Goal: Browse casually: Explore the website without a specific task or goal

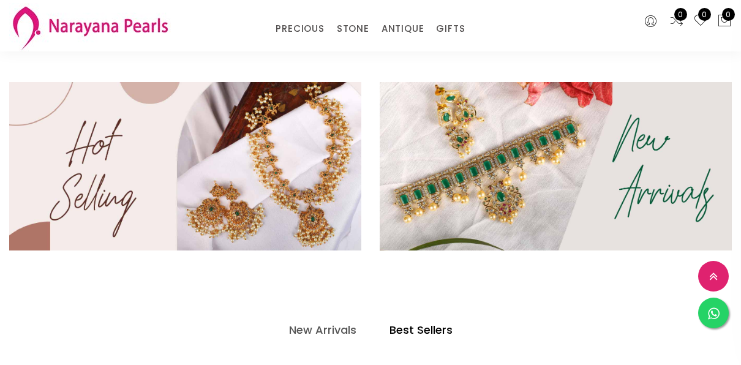
scroll to position [309, 0]
click at [315, 331] on h4 "New Arrivals" at bounding box center [322, 329] width 67 height 15
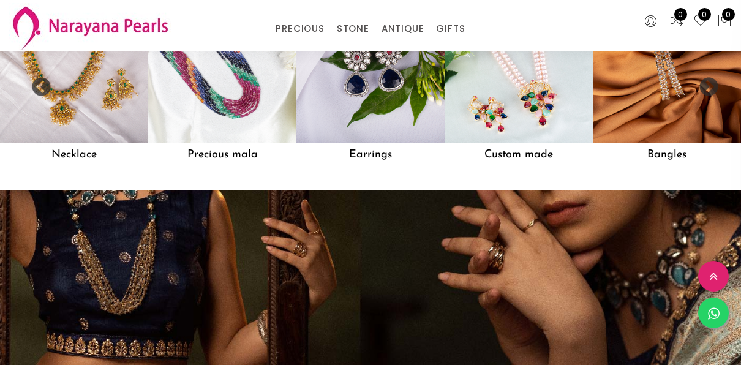
scroll to position [1020, 0]
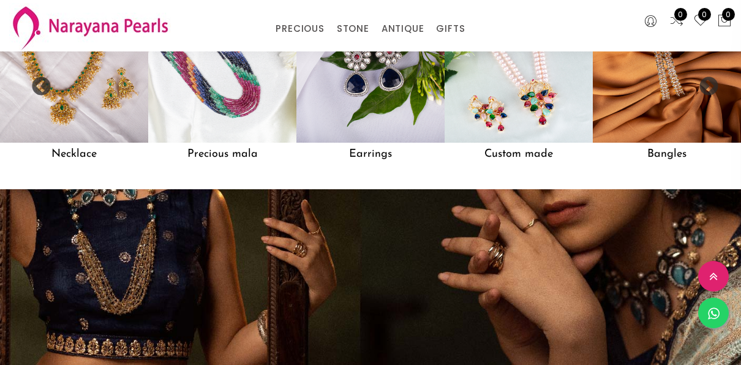
click at [160, 243] on div at bounding box center [370, 281] width 741 height 184
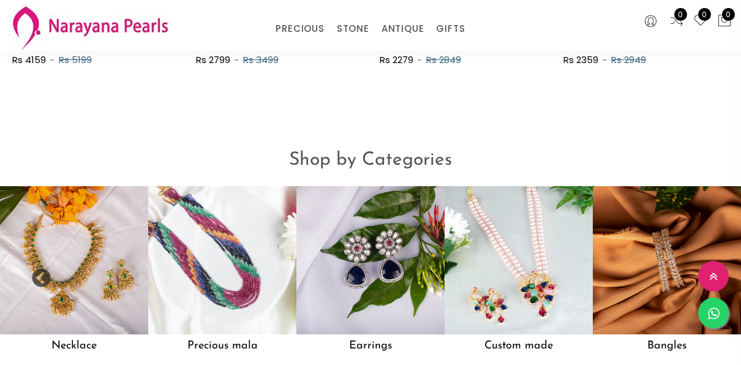
scroll to position [829, 0]
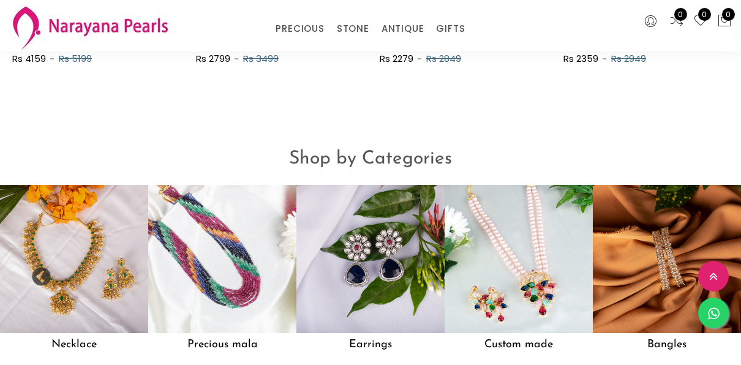
click at [160, 243] on img at bounding box center [222, 259] width 148 height 148
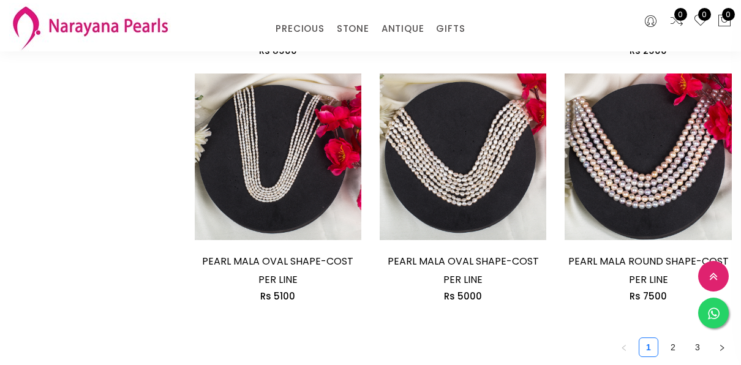
scroll to position [1594, 0]
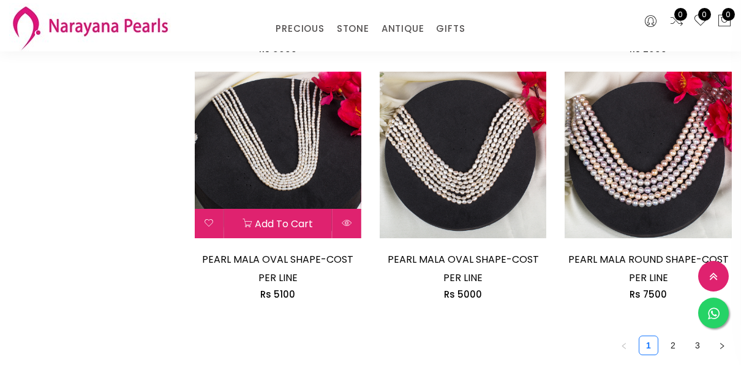
click at [245, 182] on img at bounding box center [277, 155] width 167 height 167
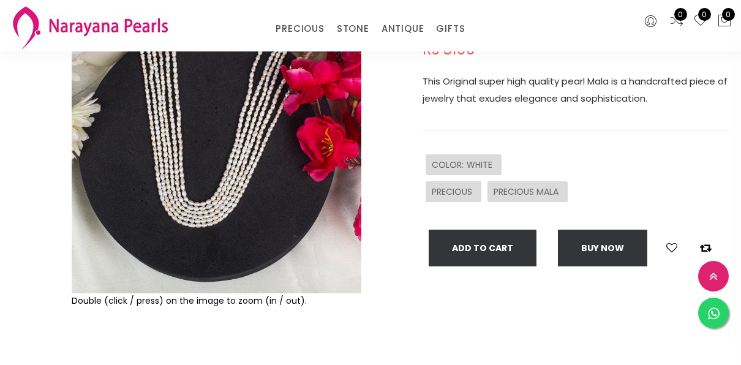
scroll to position [147, 0]
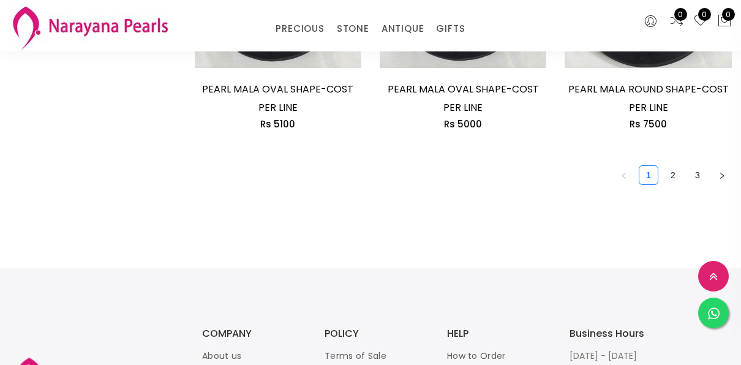
scroll to position [1763, 0]
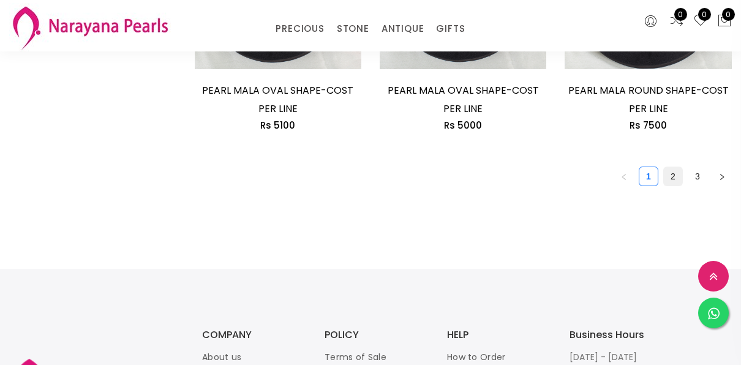
click at [676, 180] on link "2" at bounding box center [673, 176] width 18 height 18
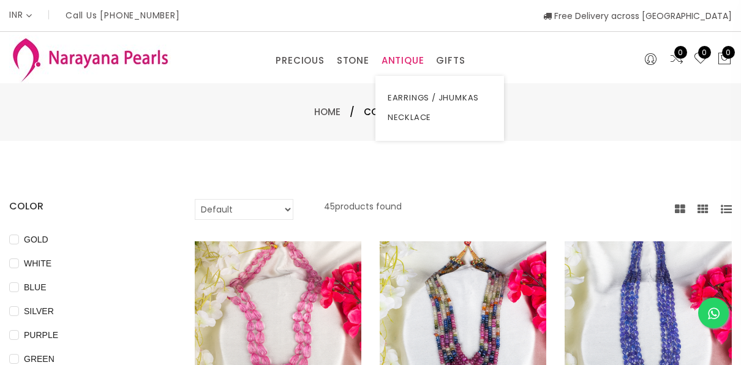
click at [409, 59] on link "ANTIQUE" at bounding box center [403, 60] width 43 height 18
click at [412, 97] on link "EARRINGS / JHUMKAS" at bounding box center [440, 98] width 104 height 20
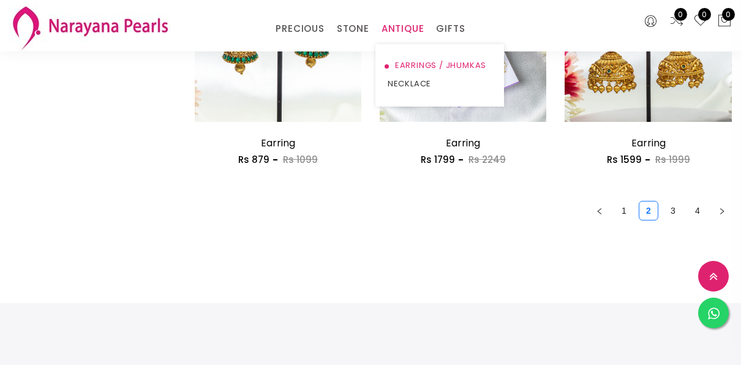
scroll to position [1600, 0]
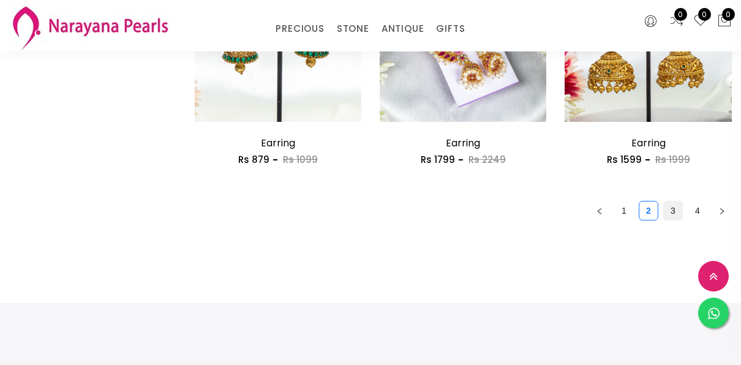
click at [681, 207] on link "3" at bounding box center [673, 211] width 18 height 18
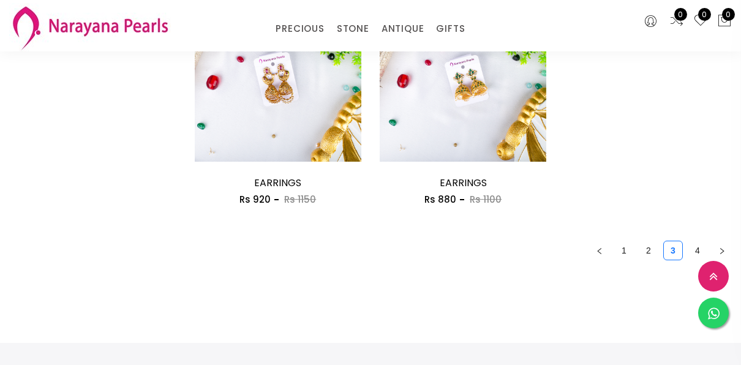
scroll to position [1617, 0]
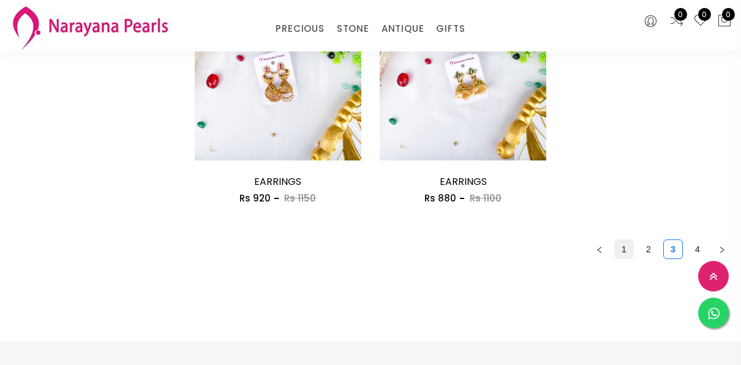
click at [623, 250] on link "1" at bounding box center [624, 249] width 18 height 18
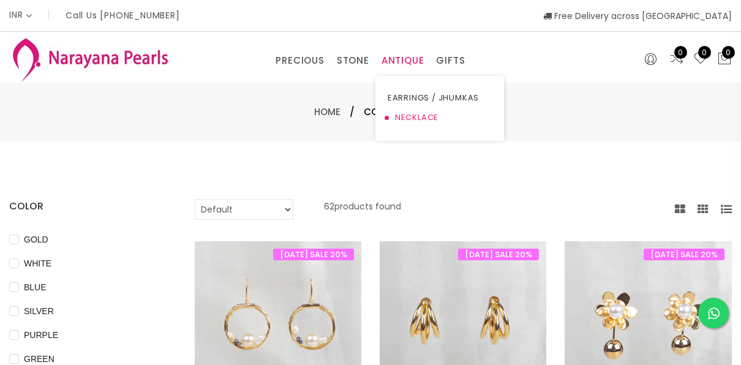
click at [399, 115] on link "NECKLACE" at bounding box center [440, 118] width 104 height 20
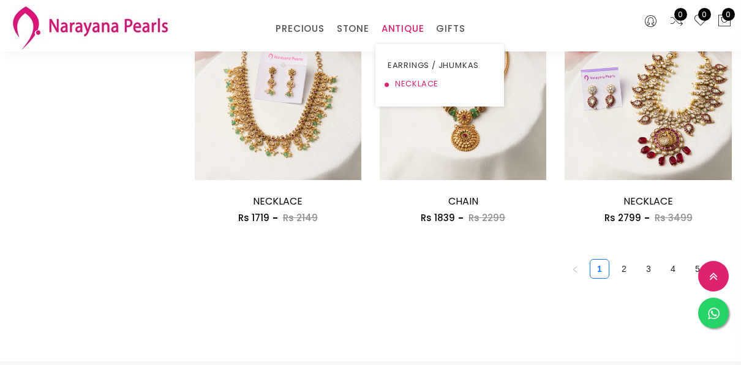
scroll to position [1545, 0]
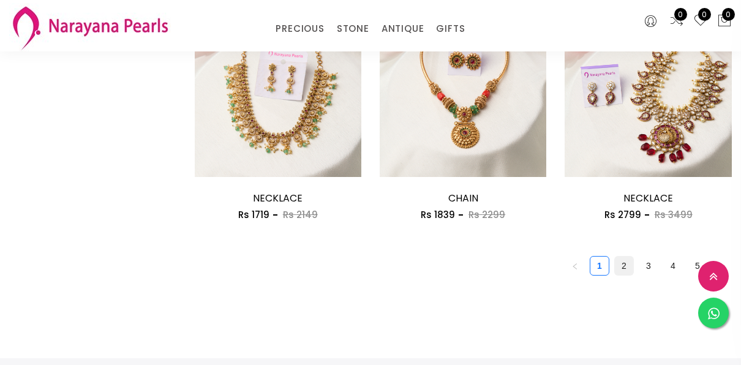
click at [623, 266] on link "2" at bounding box center [624, 266] width 18 height 18
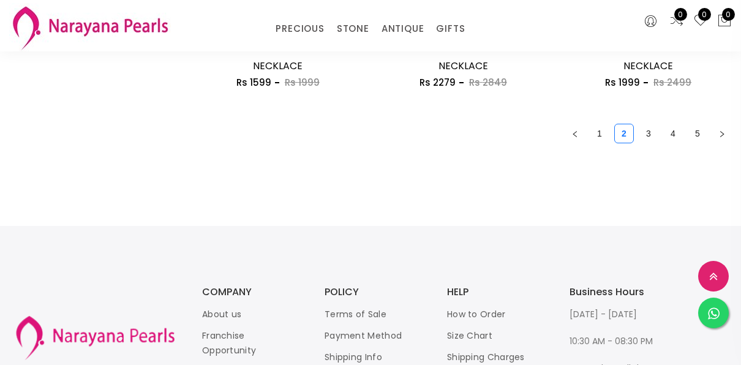
scroll to position [1678, 0]
click at [649, 135] on link "3" at bounding box center [648, 132] width 18 height 18
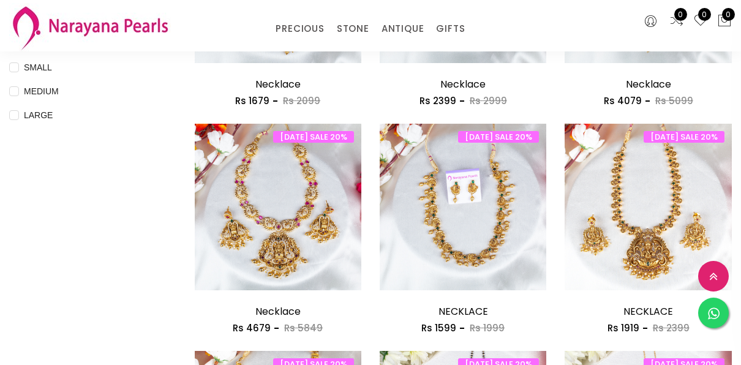
scroll to position [516, 0]
